Goal: Navigation & Orientation: Find specific page/section

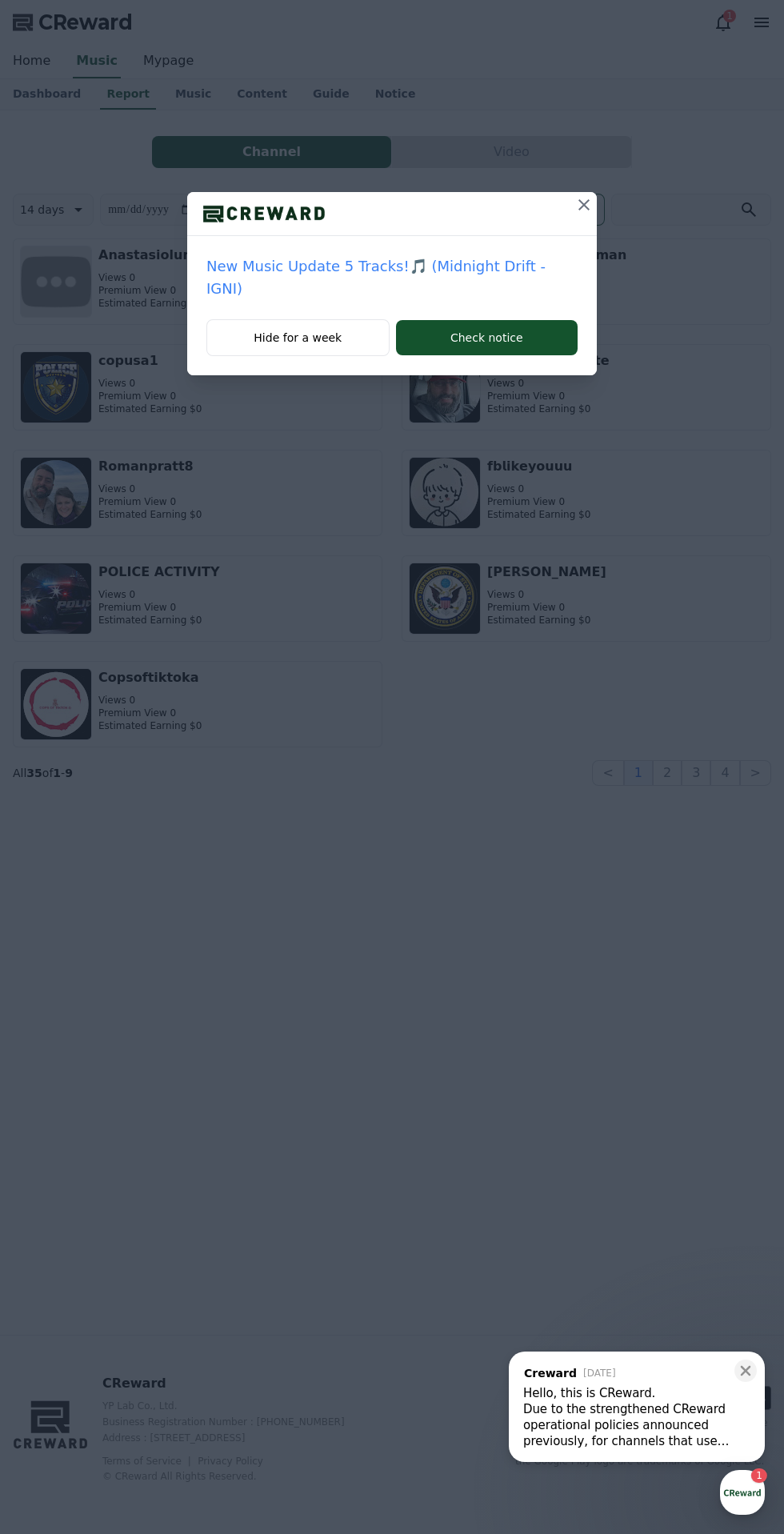
click at [533, 977] on div "New Music Update 5 Tracks!🎵 (Midnight Drift - IGNI) Hide for a week Check notice" at bounding box center [392, 767] width 784 height 1534
click at [575, 197] on icon at bounding box center [585, 205] width 20 height 20
click at [585, 205] on icon at bounding box center [584, 204] width 11 height 11
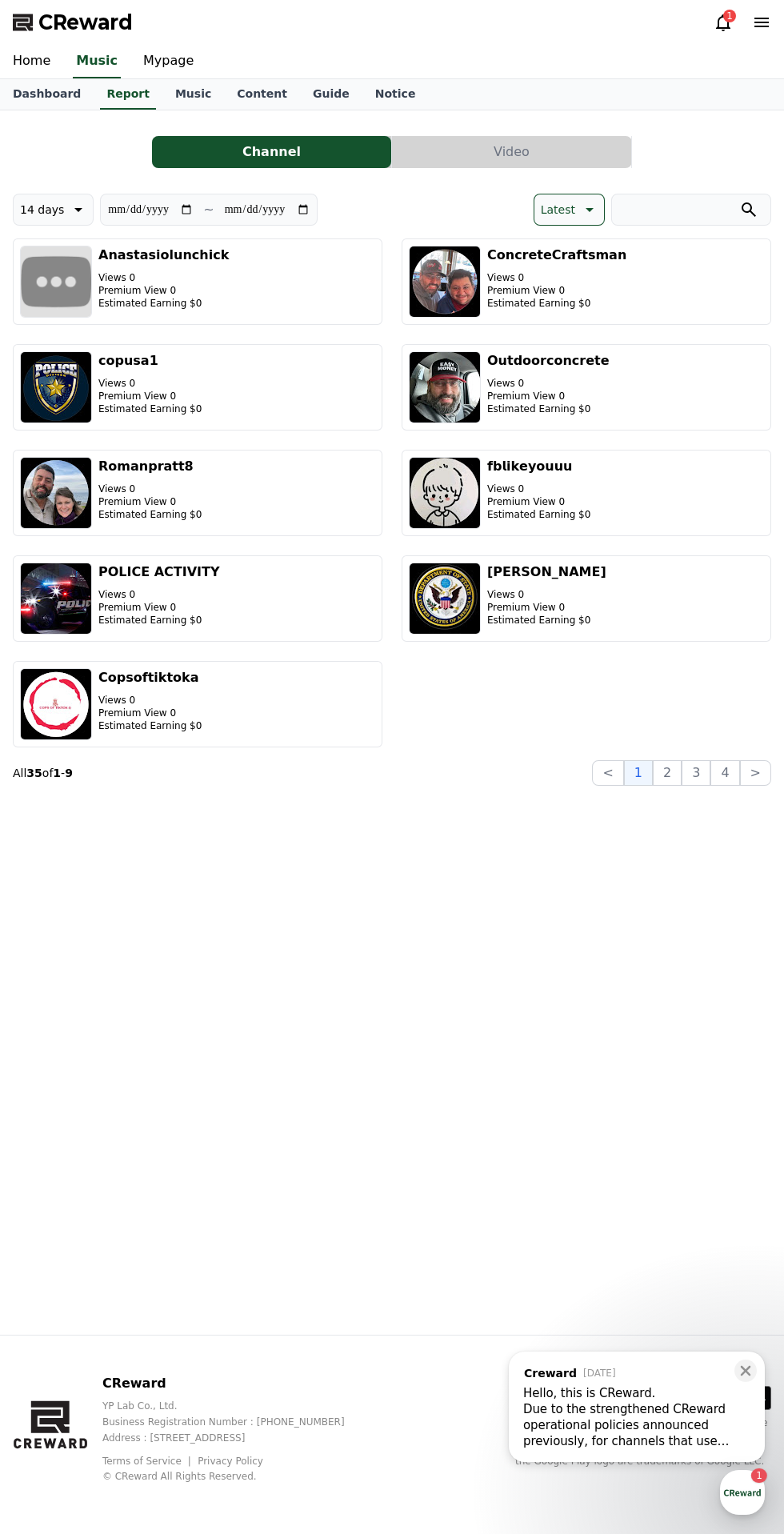
click at [24, 108] on link "Dashboard" at bounding box center [47, 94] width 94 height 30
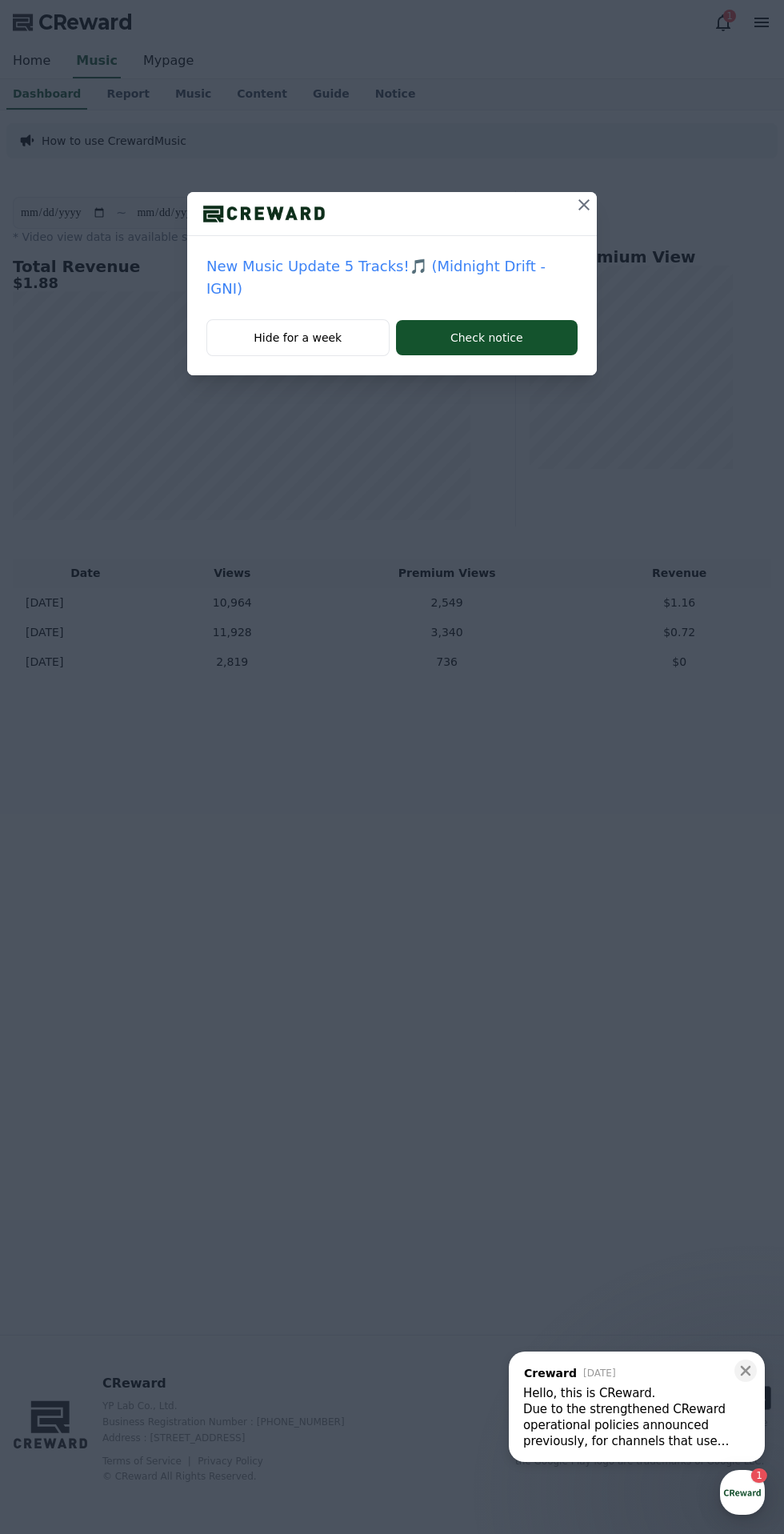
click at [579, 205] on icon at bounding box center [584, 204] width 11 height 11
click at [584, 197] on icon at bounding box center [585, 205] width 20 height 20
